Goal: Transaction & Acquisition: Purchase product/service

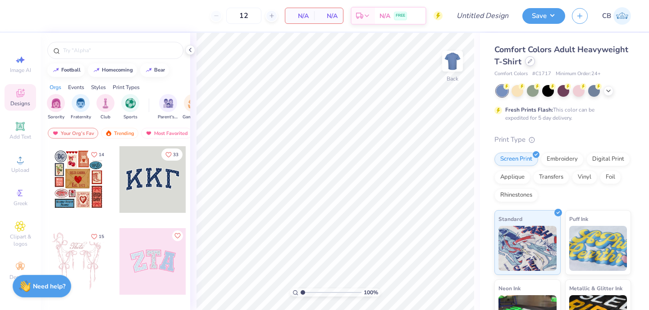
click at [530, 61] on icon at bounding box center [529, 61] width 5 height 5
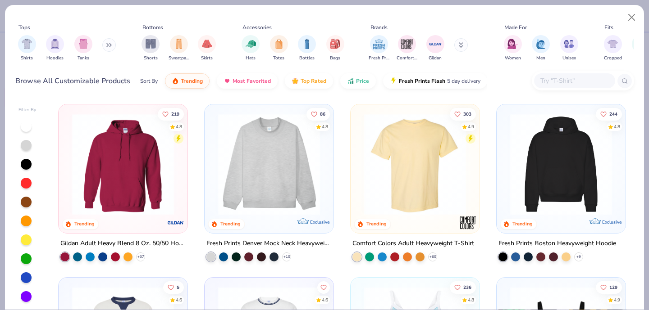
click at [538, 81] on div at bounding box center [574, 80] width 81 height 15
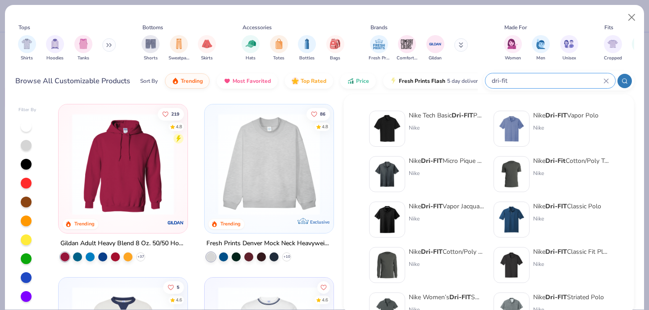
type input "dri-fit"
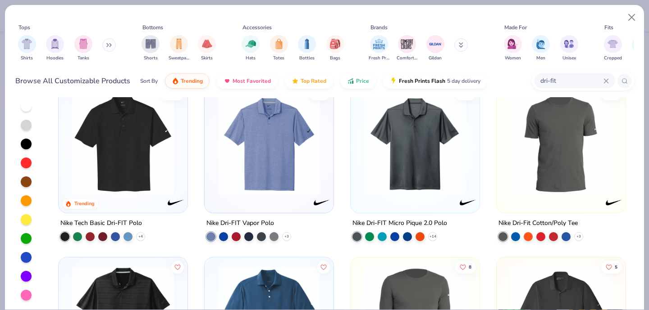
click at [570, 156] on img at bounding box center [560, 144] width 111 height 102
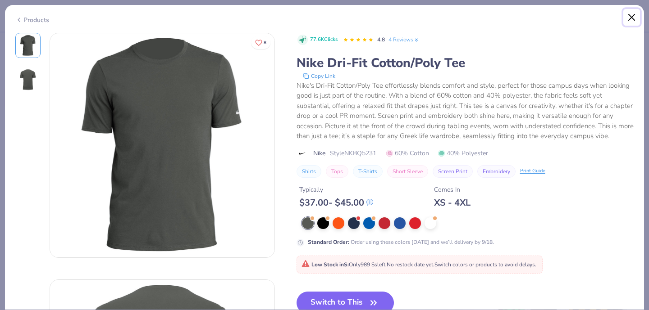
click at [630, 14] on button "Close" at bounding box center [631, 17] width 17 height 17
